Goal: Task Accomplishment & Management: Manage account settings

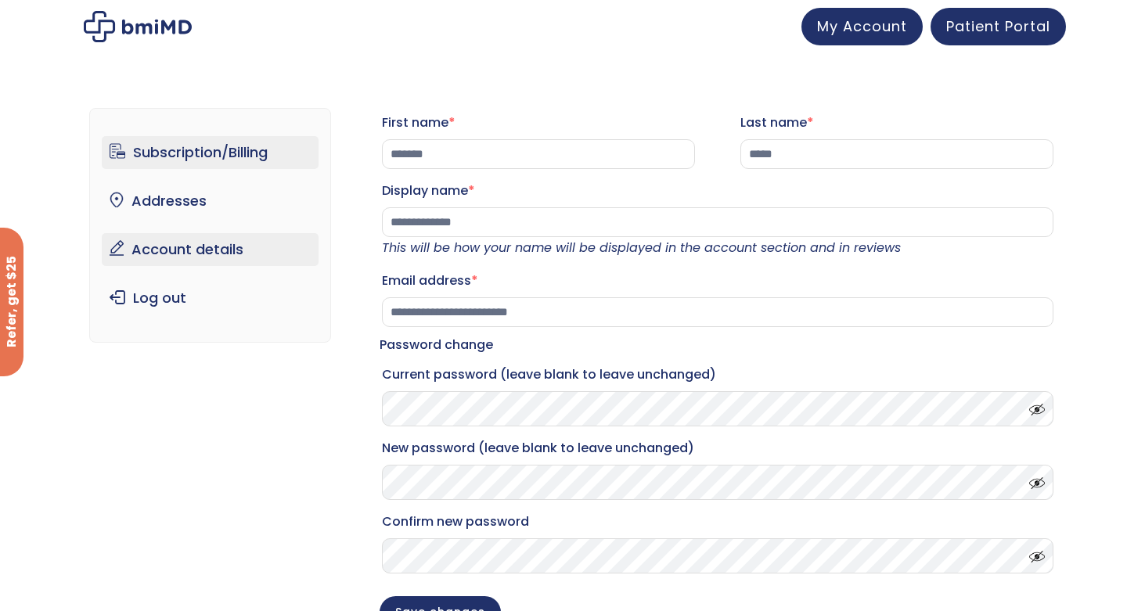
click at [227, 157] on link "Subscription/Billing" at bounding box center [210, 152] width 217 height 33
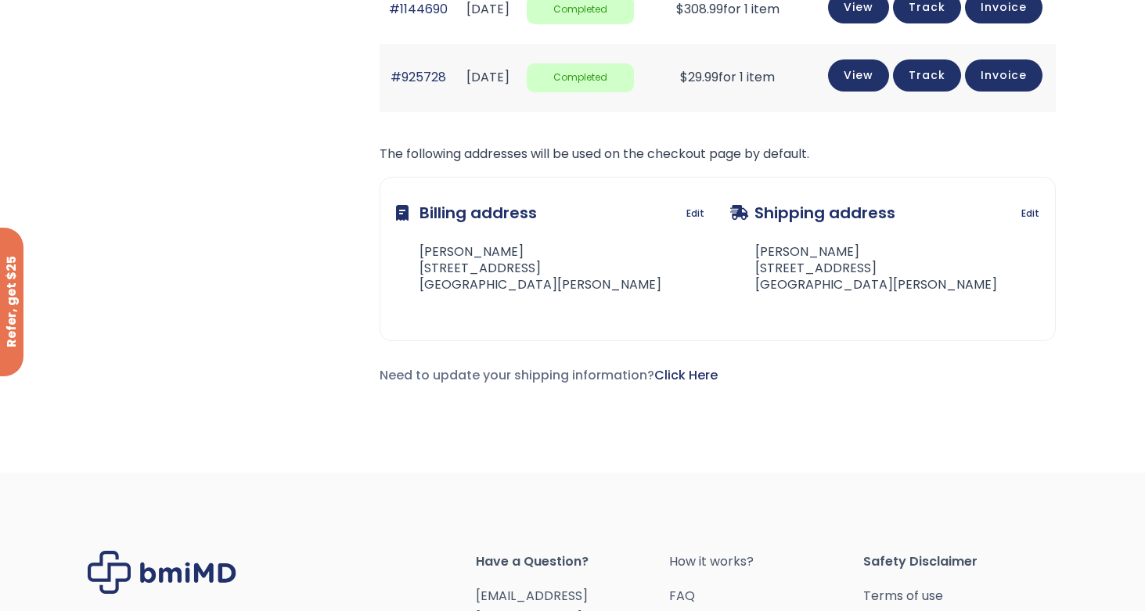
scroll to position [1049, 0]
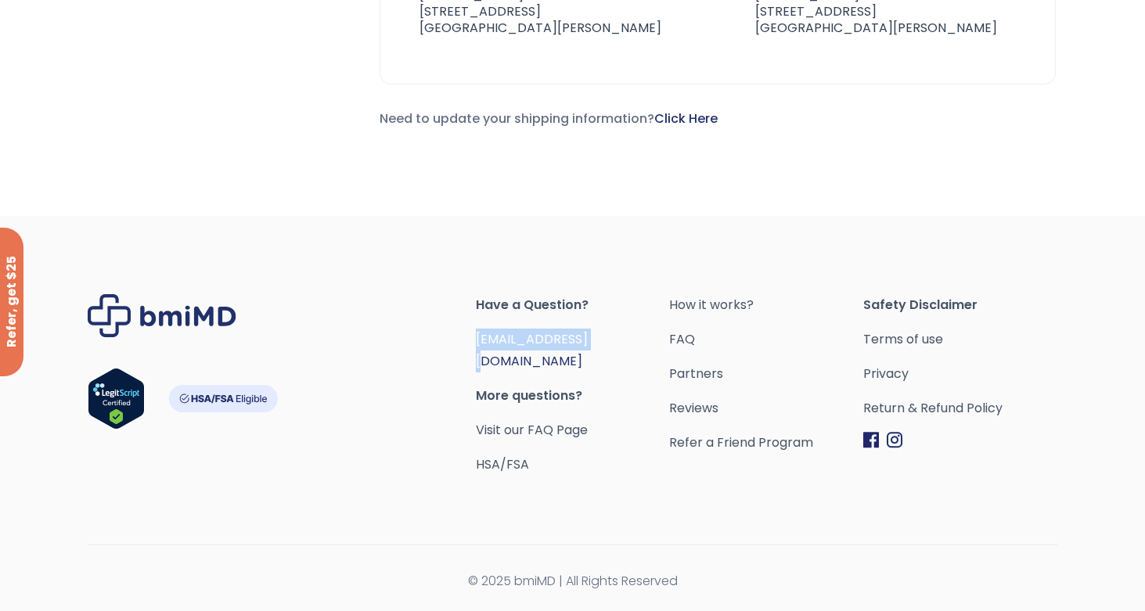
drag, startPoint x: 624, startPoint y: 359, endPoint x: 476, endPoint y: 358, distance: 147.9
click at [476, 358] on span "[EMAIL_ADDRESS][DOMAIN_NAME]" at bounding box center [573, 351] width 194 height 44
copy link "[EMAIL_ADDRESS][DOMAIN_NAME]"
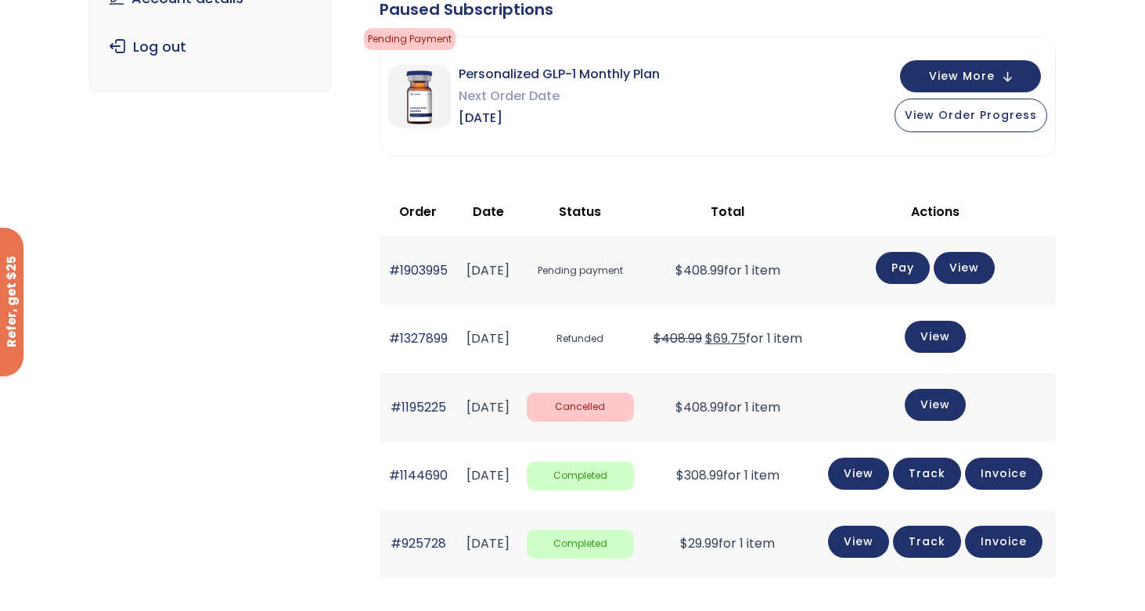
scroll to position [266, 0]
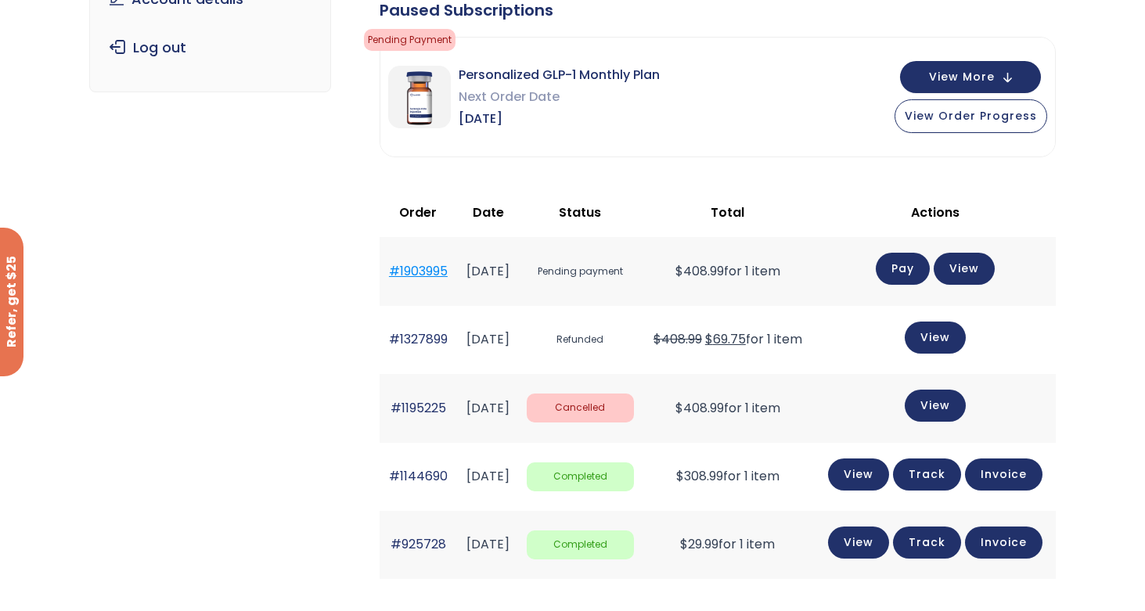
drag, startPoint x: 463, startPoint y: 272, endPoint x: 387, endPoint y: 271, distance: 75.9
click at [387, 271] on tr "#1903995 August 17, 2025 Pending payment $ 408.99 for 1 item Pay View" at bounding box center [718, 271] width 676 height 68
copy tr "#1903995"
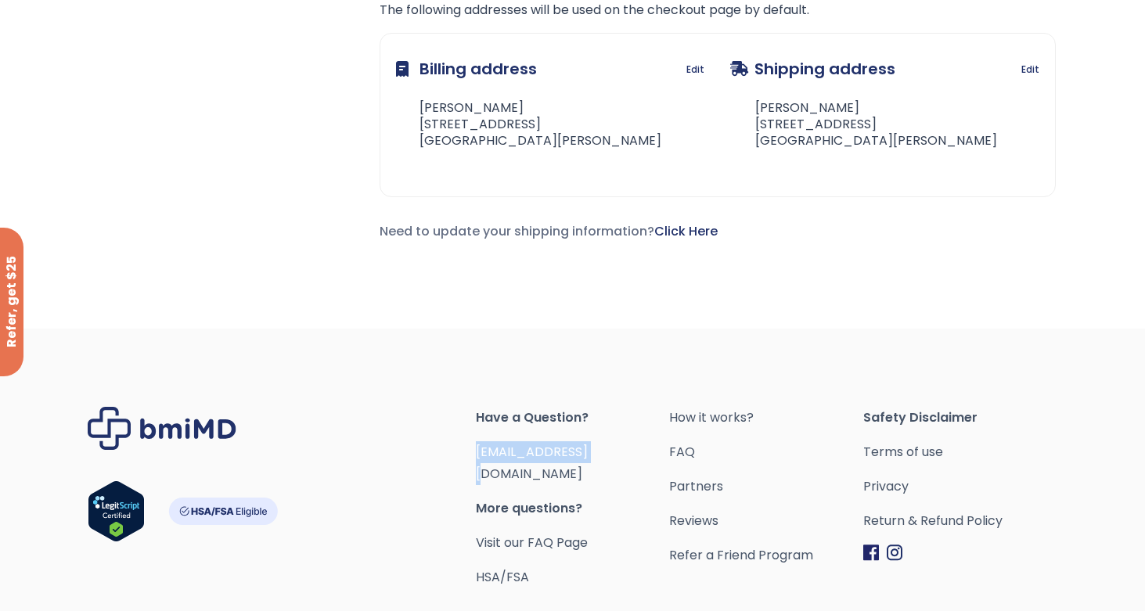
scroll to position [884, 0]
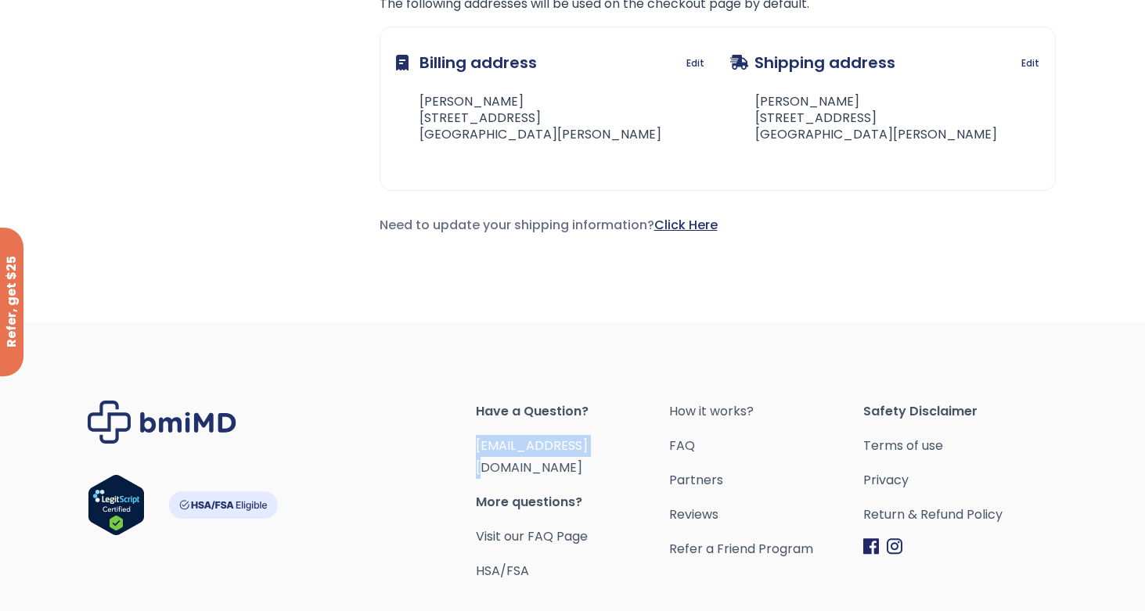
click at [702, 234] on link "Click Here" at bounding box center [685, 225] width 63 height 18
